Goal: Check status: Check status

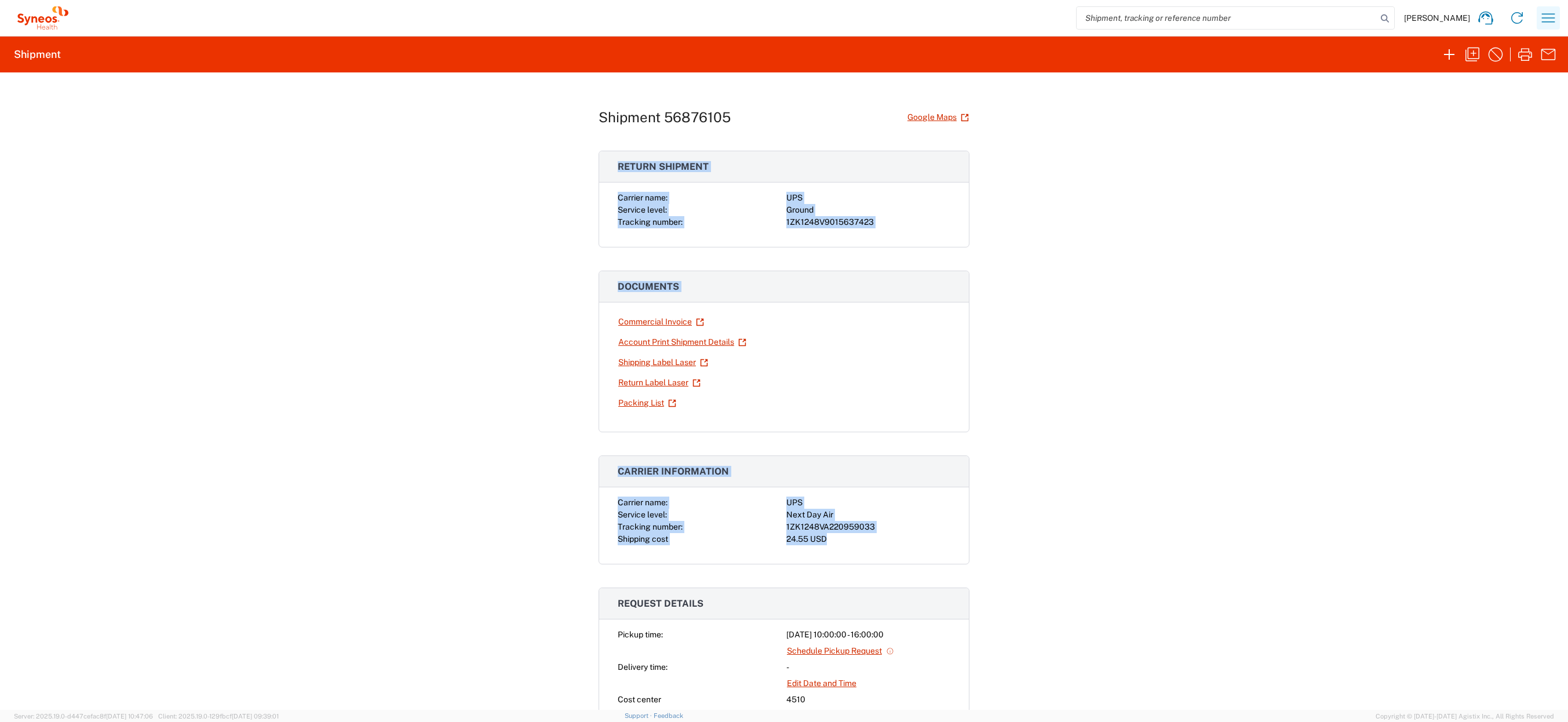
click at [1546, 14] on icon "button" at bounding box center [1548, 17] width 13 height 9
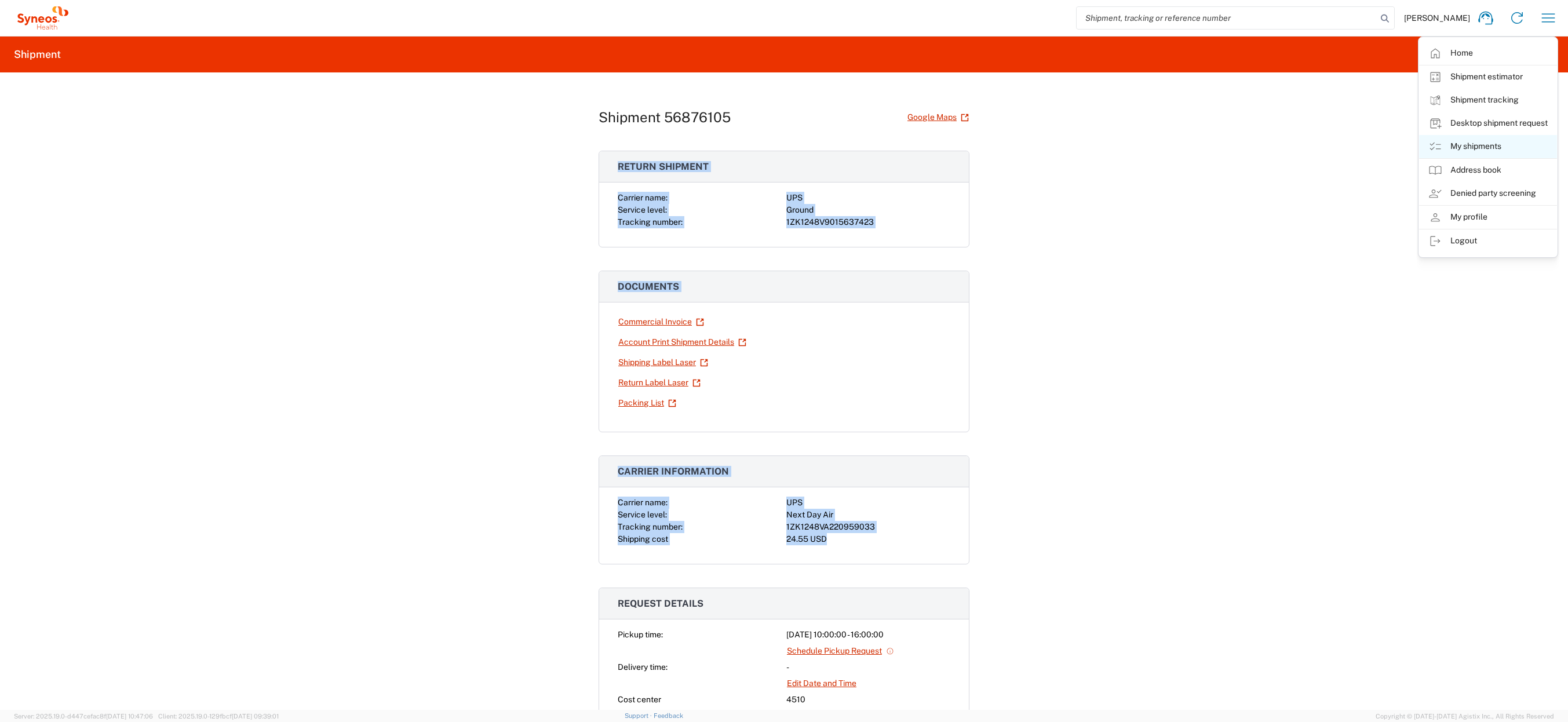
click at [1500, 148] on link "My shipments" at bounding box center [1487, 146] width 138 height 23
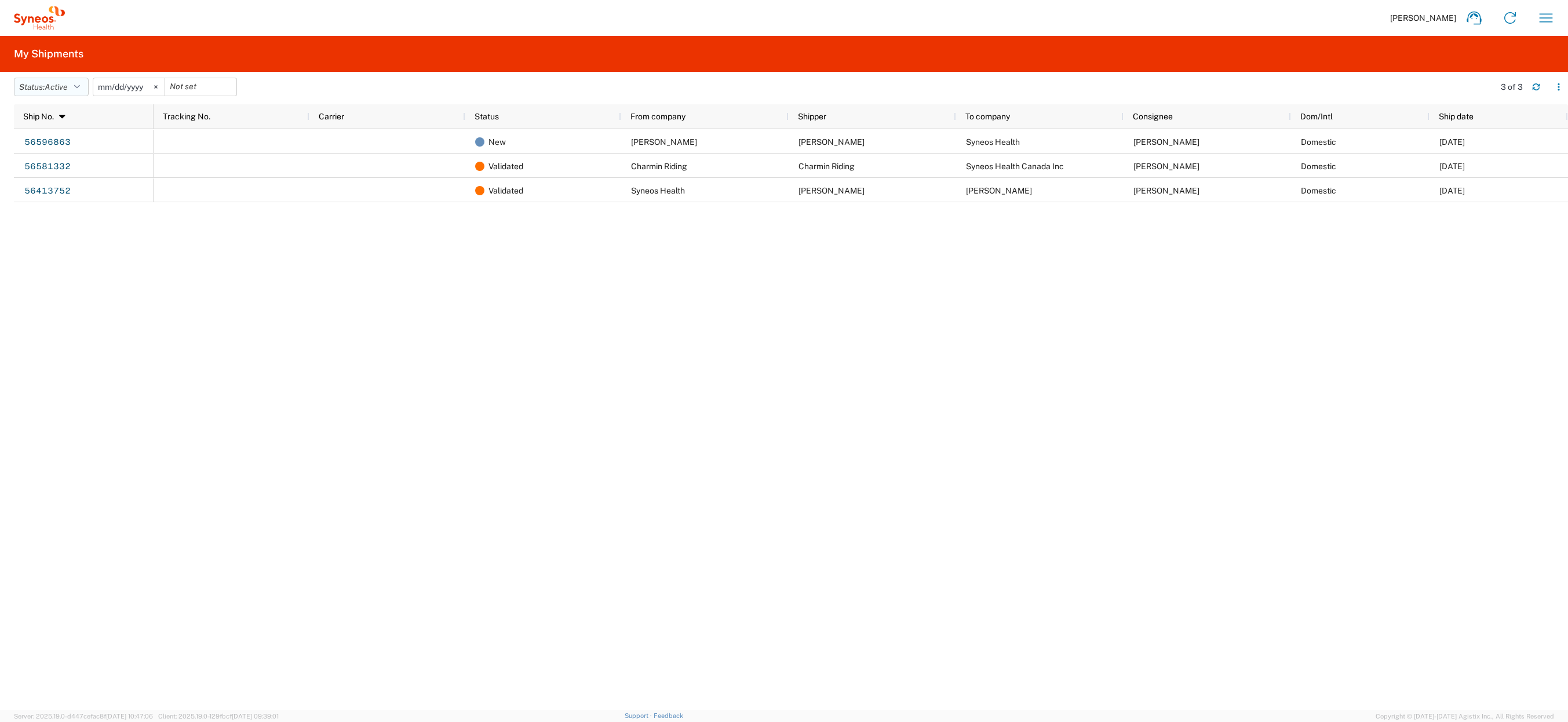
click at [78, 89] on icon "button" at bounding box center [76, 87] width 6 height 8
click at [52, 148] on span "All" at bounding box center [82, 148] width 135 height 18
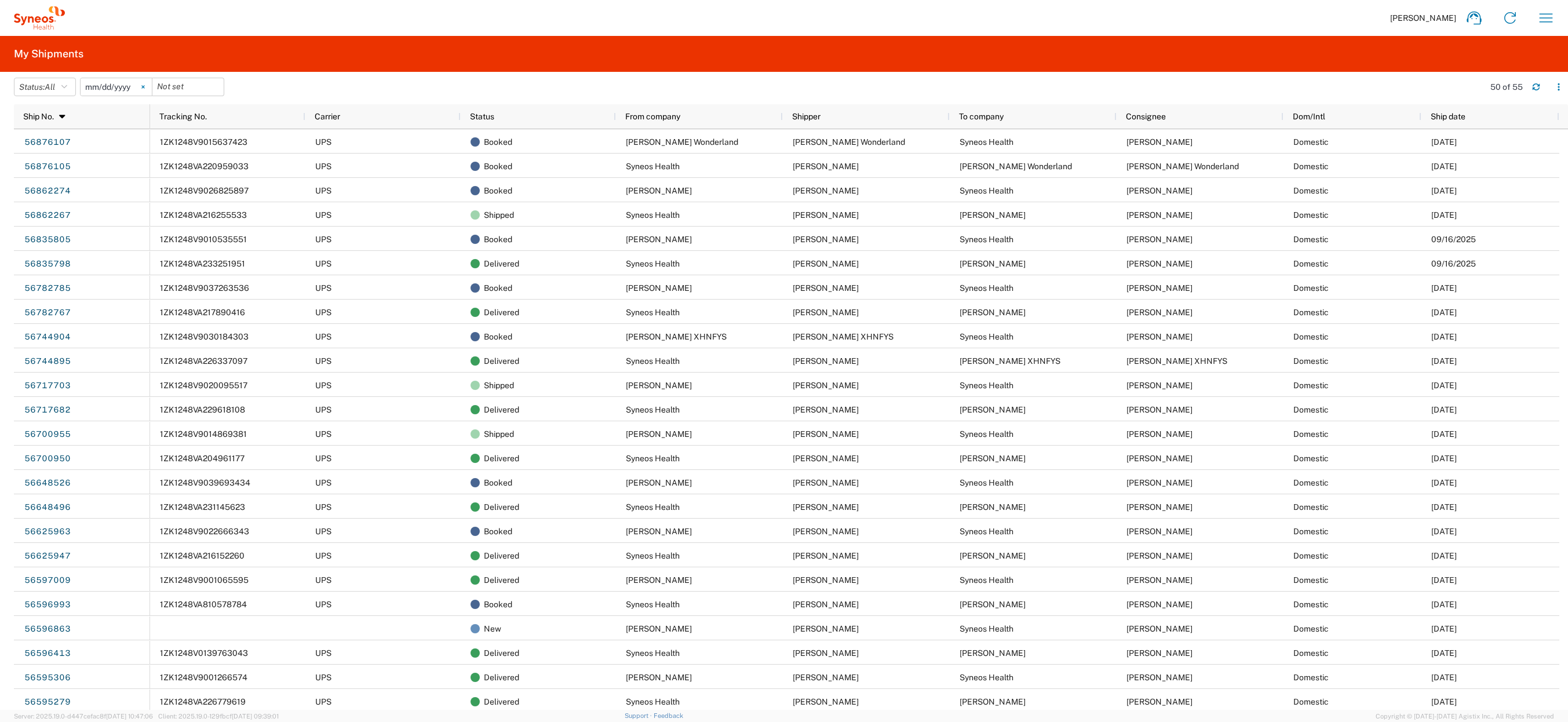
click at [149, 88] on svg-icon at bounding box center [143, 87] width 17 height 17
click at [526, 116] on div "Status" at bounding box center [541, 116] width 141 height 19
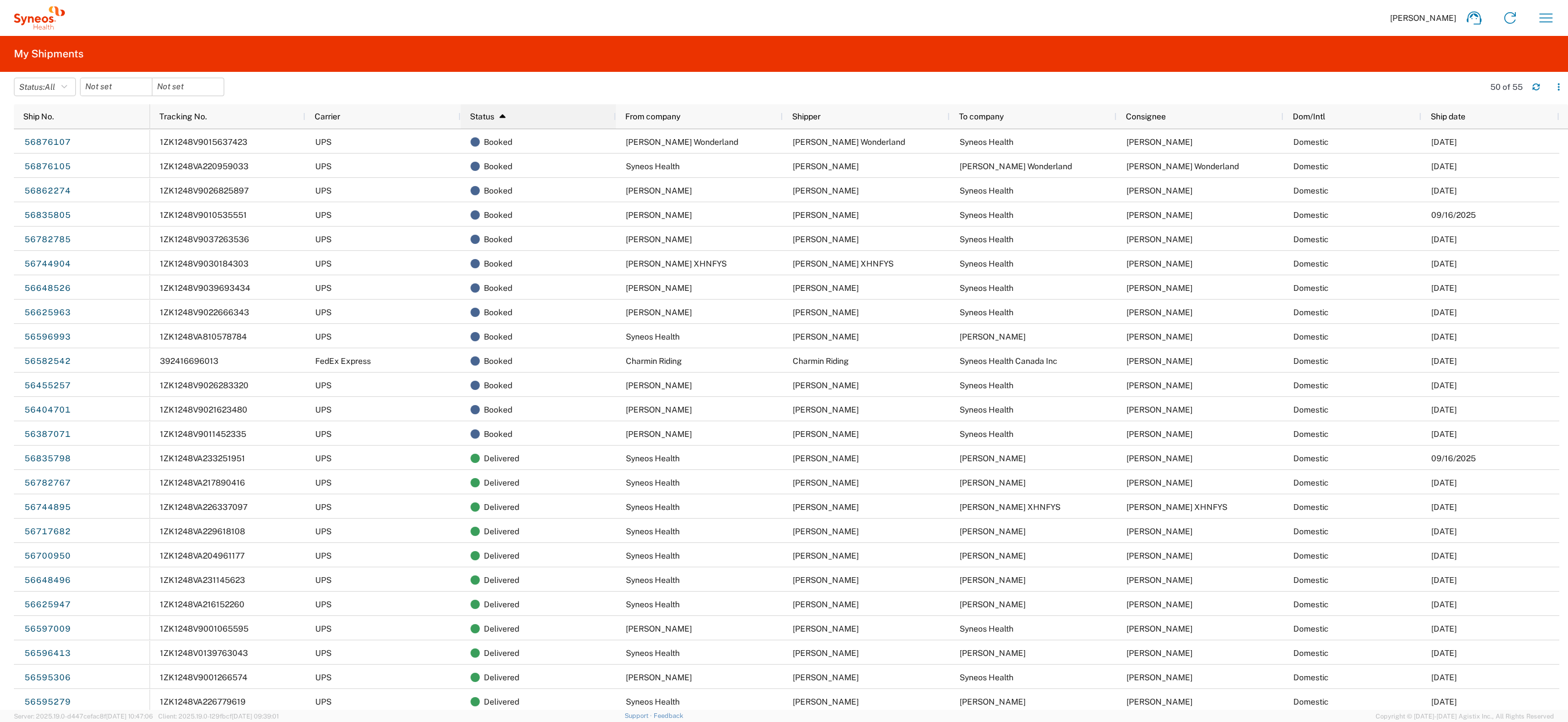
click at [521, 121] on div "Status 1" at bounding box center [541, 116] width 141 height 19
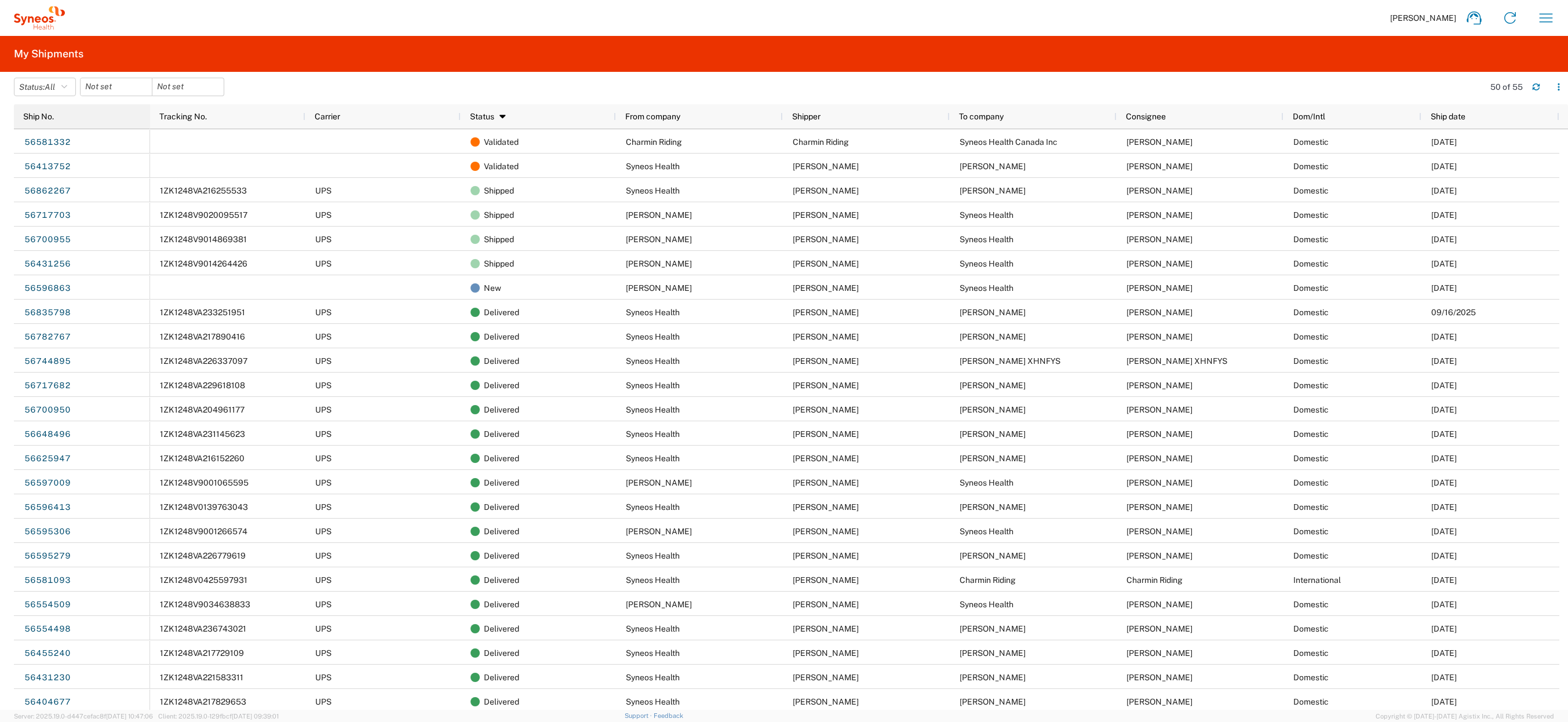
click at [79, 122] on div "Ship No." at bounding box center [84, 116] width 123 height 19
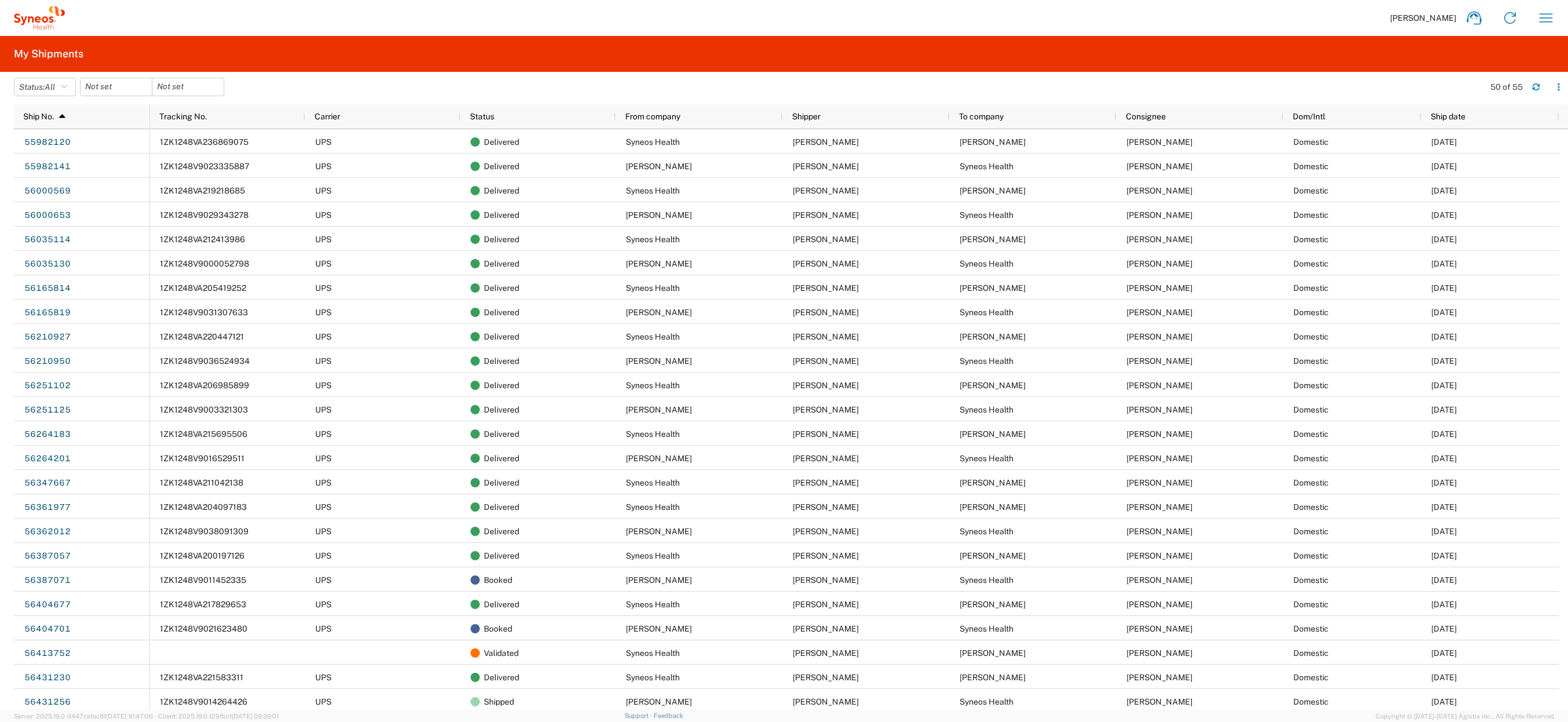
click at [80, 118] on div "Ship No. 1" at bounding box center [84, 116] width 123 height 19
